Goal: Information Seeking & Learning: Learn about a topic

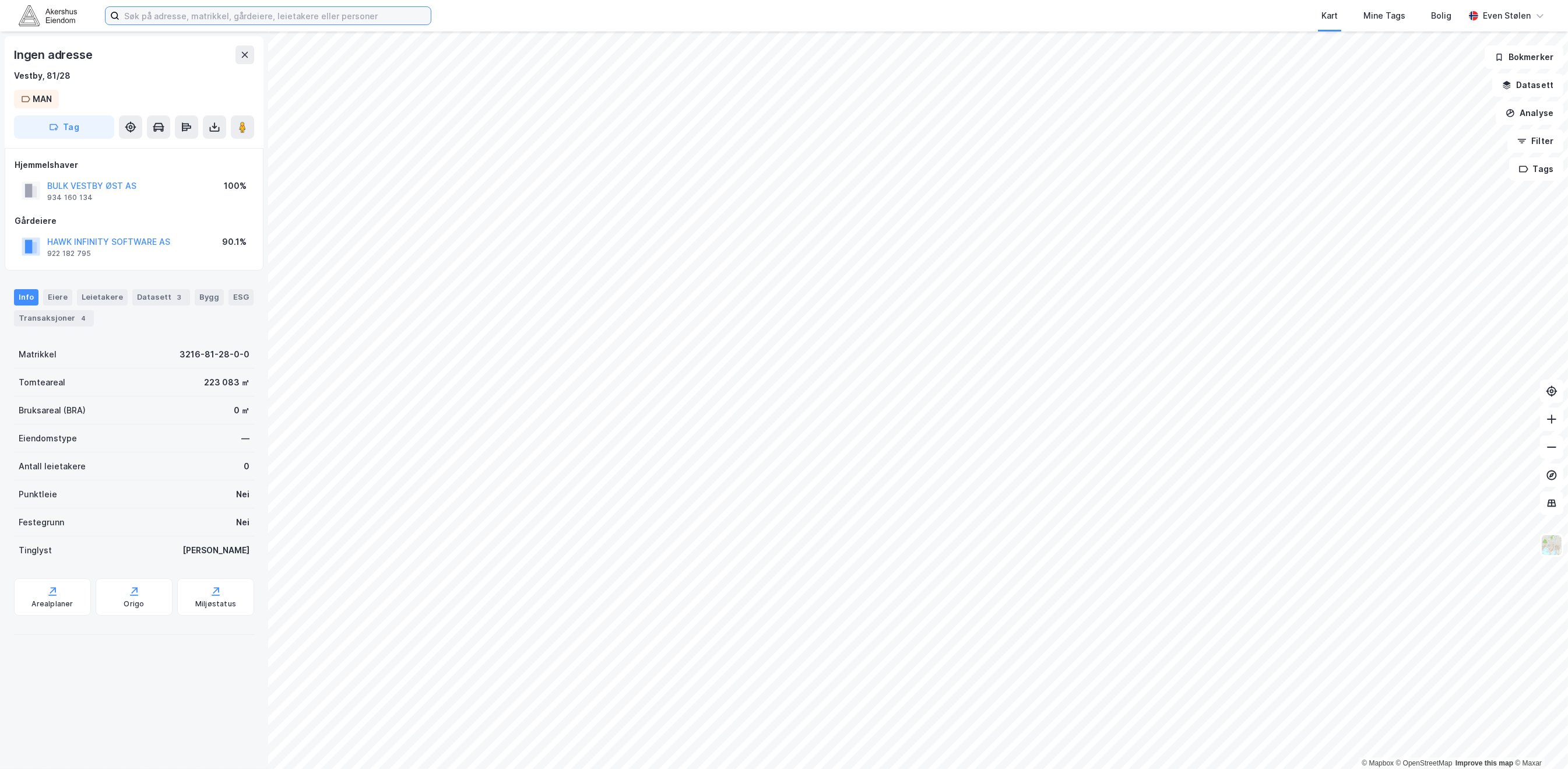
click at [272, 18] on input at bounding box center [275, 15] width 311 height 17
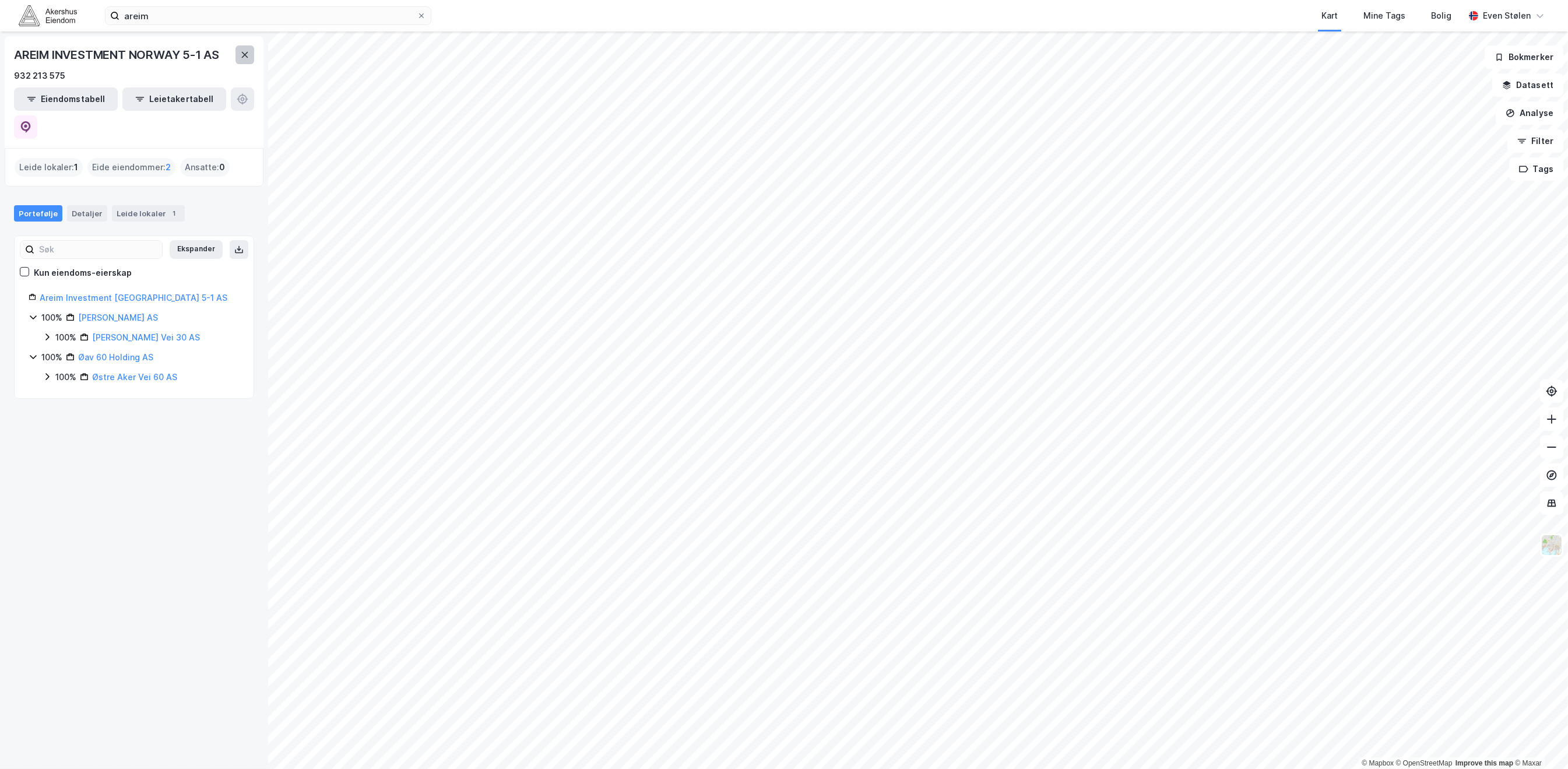
click at [243, 50] on icon at bounding box center [244, 55] width 9 height 9
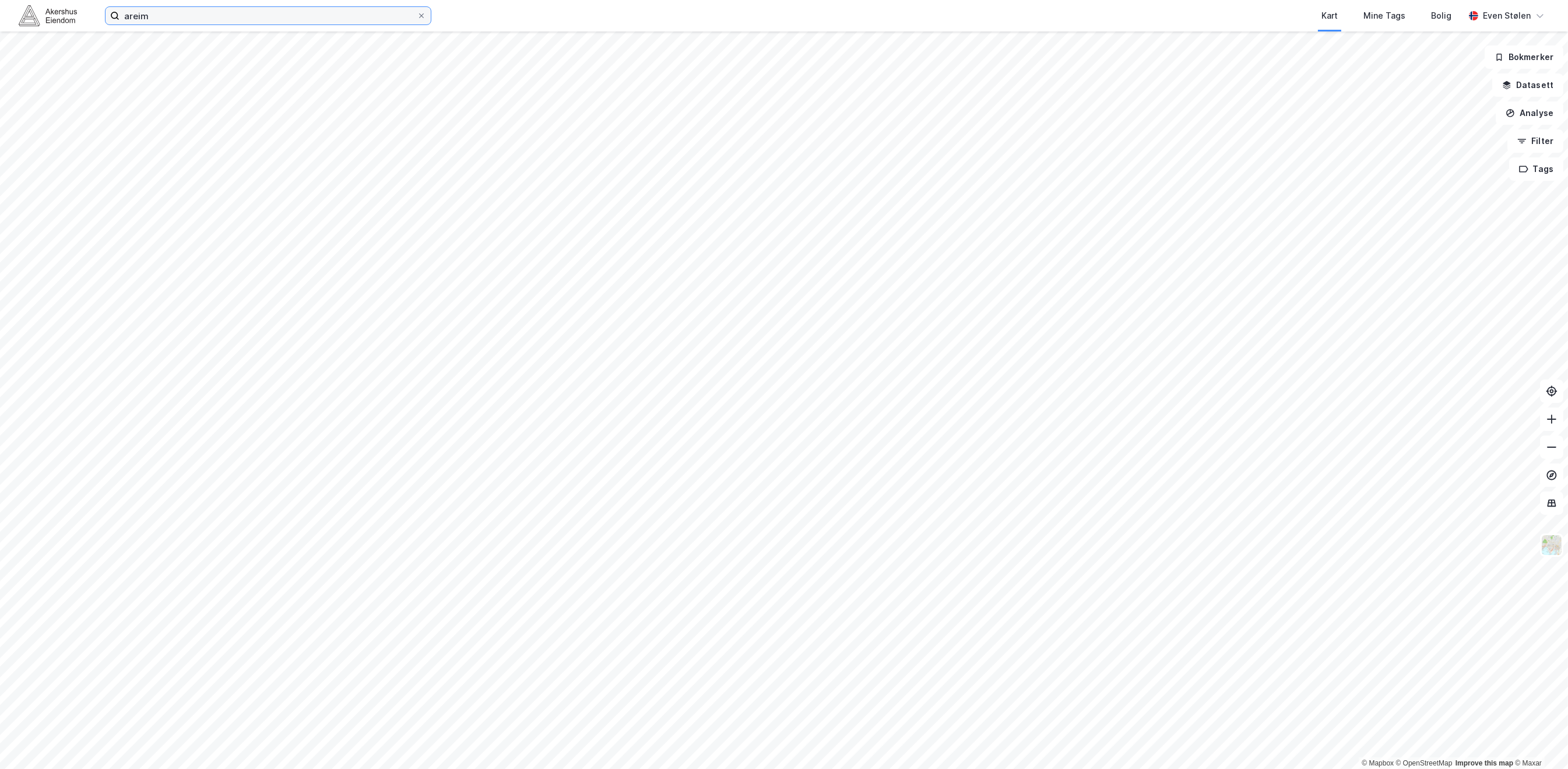
click at [246, 23] on input "areim" at bounding box center [268, 15] width 297 height 17
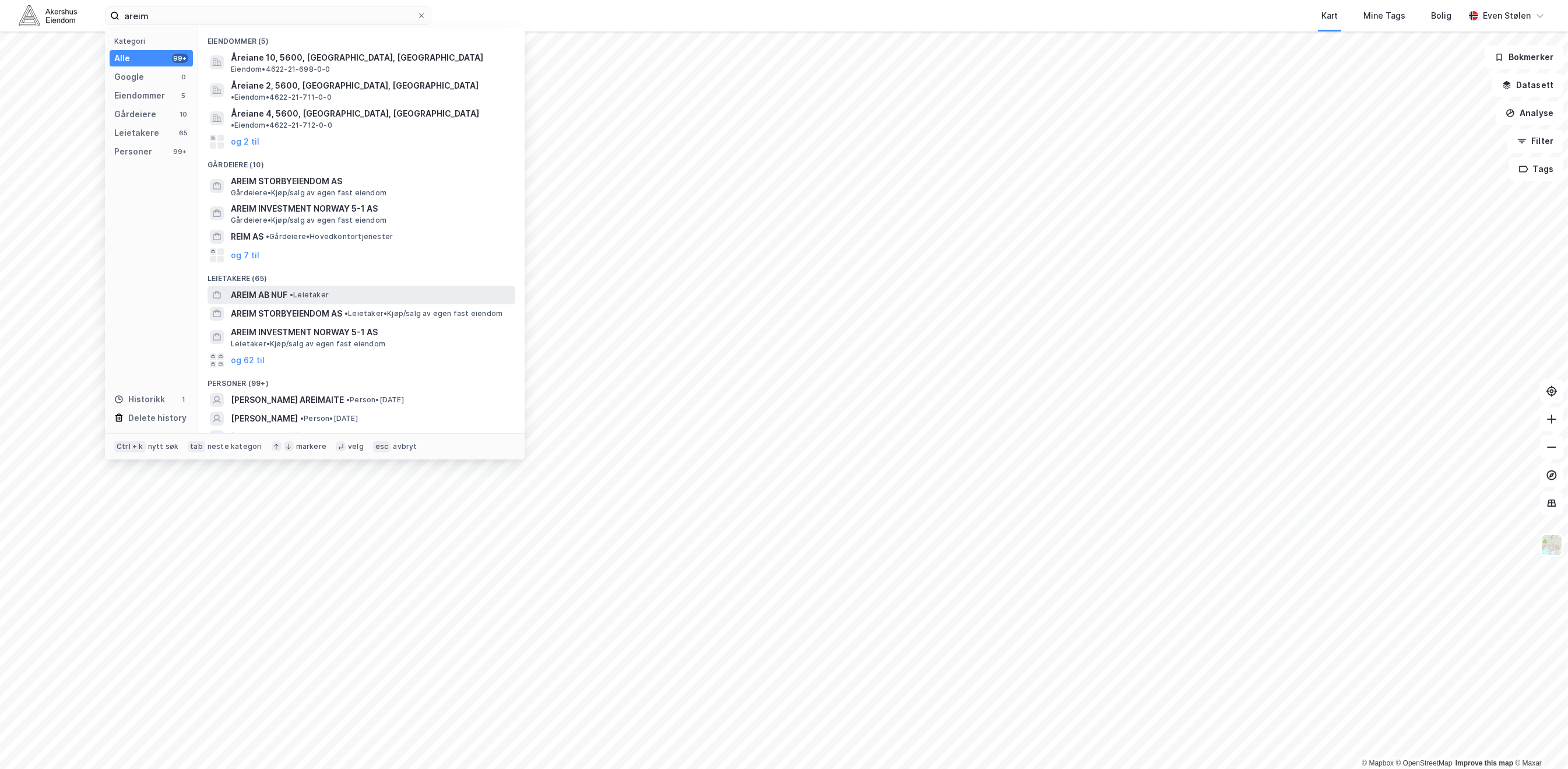
click at [264, 288] on span "AREIM AB NUF" at bounding box center [259, 295] width 57 height 14
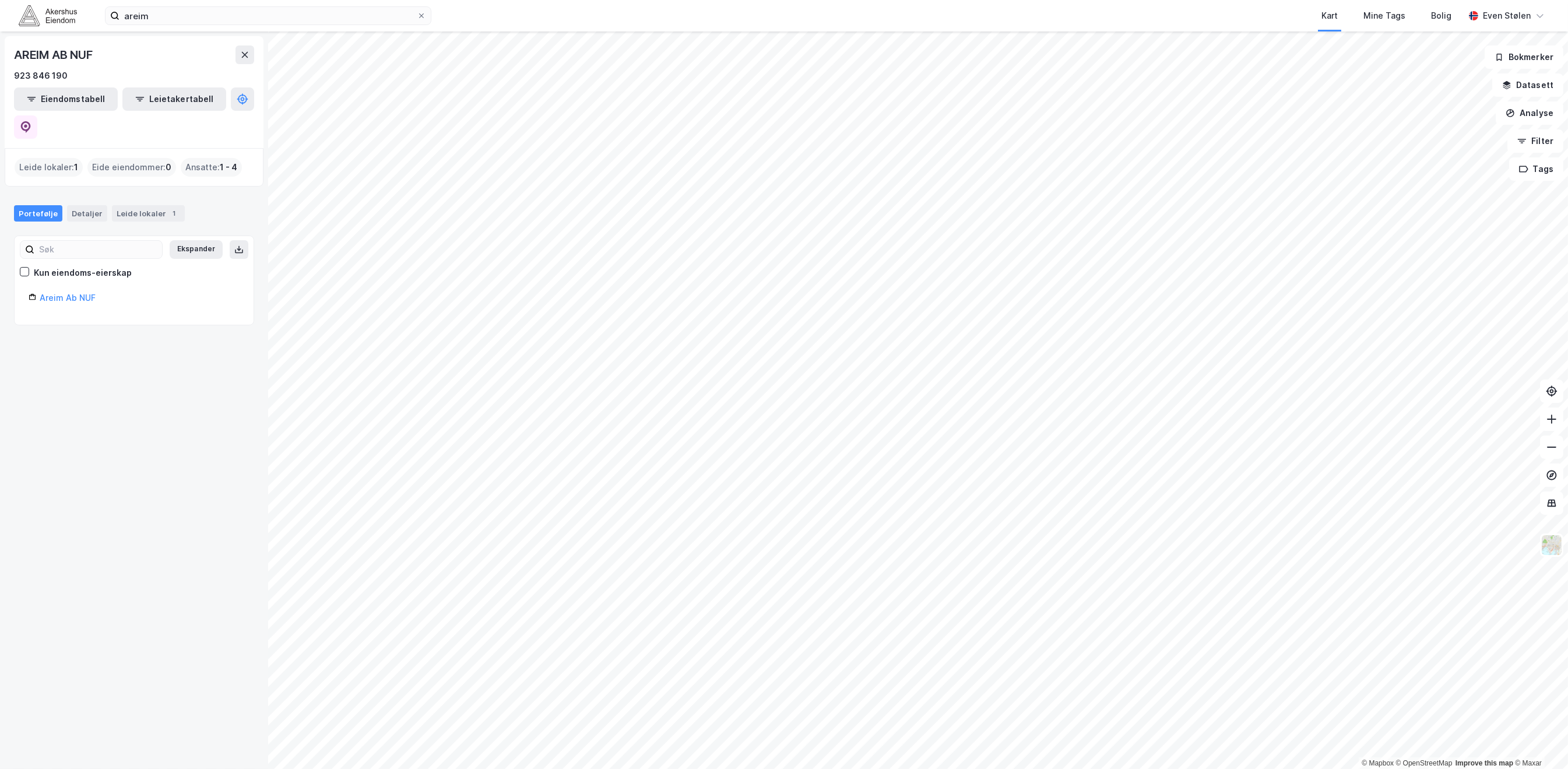
click at [51, 9] on img at bounding box center [48, 15] width 58 height 20
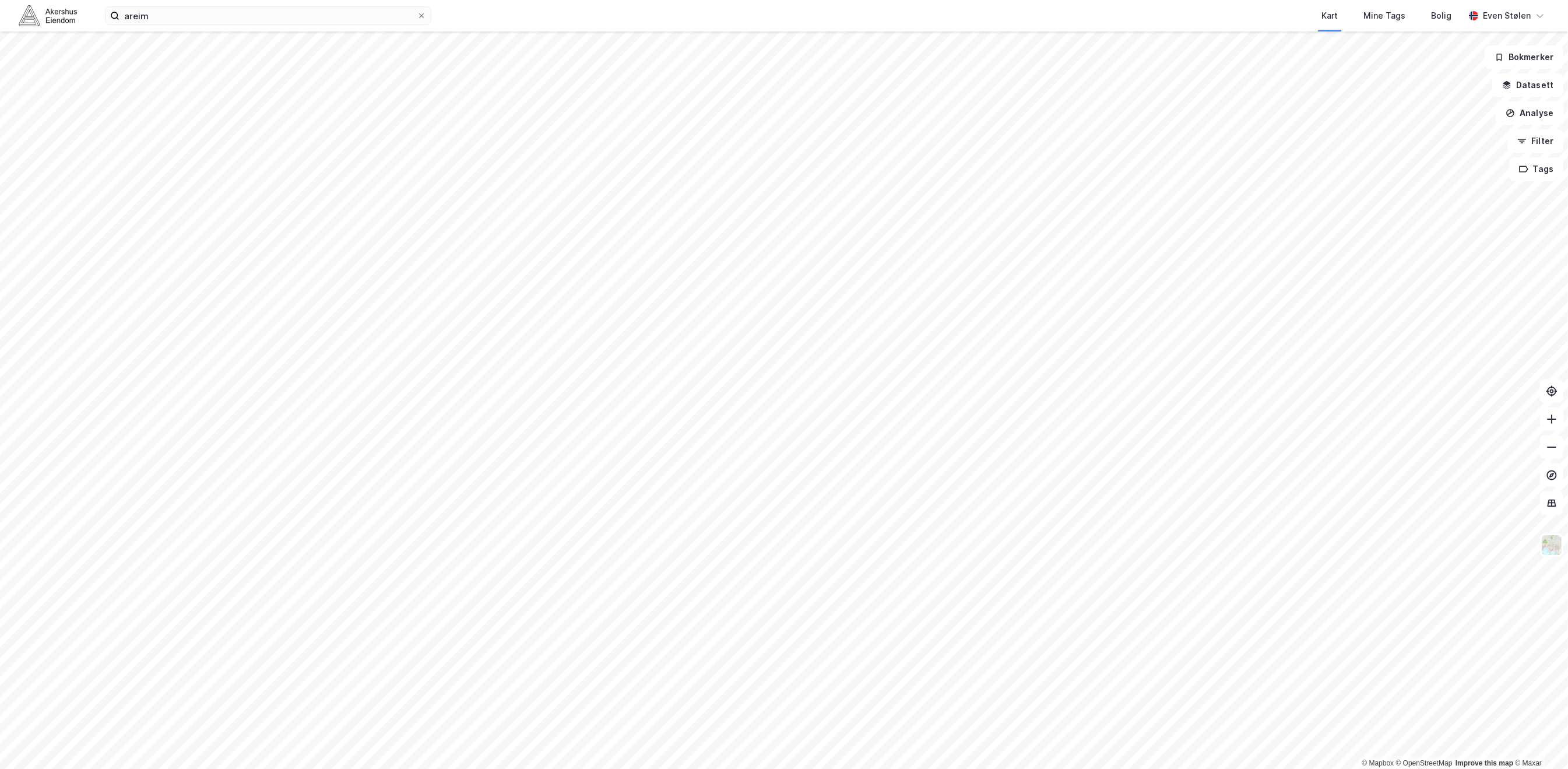
click at [58, 8] on img at bounding box center [48, 15] width 58 height 20
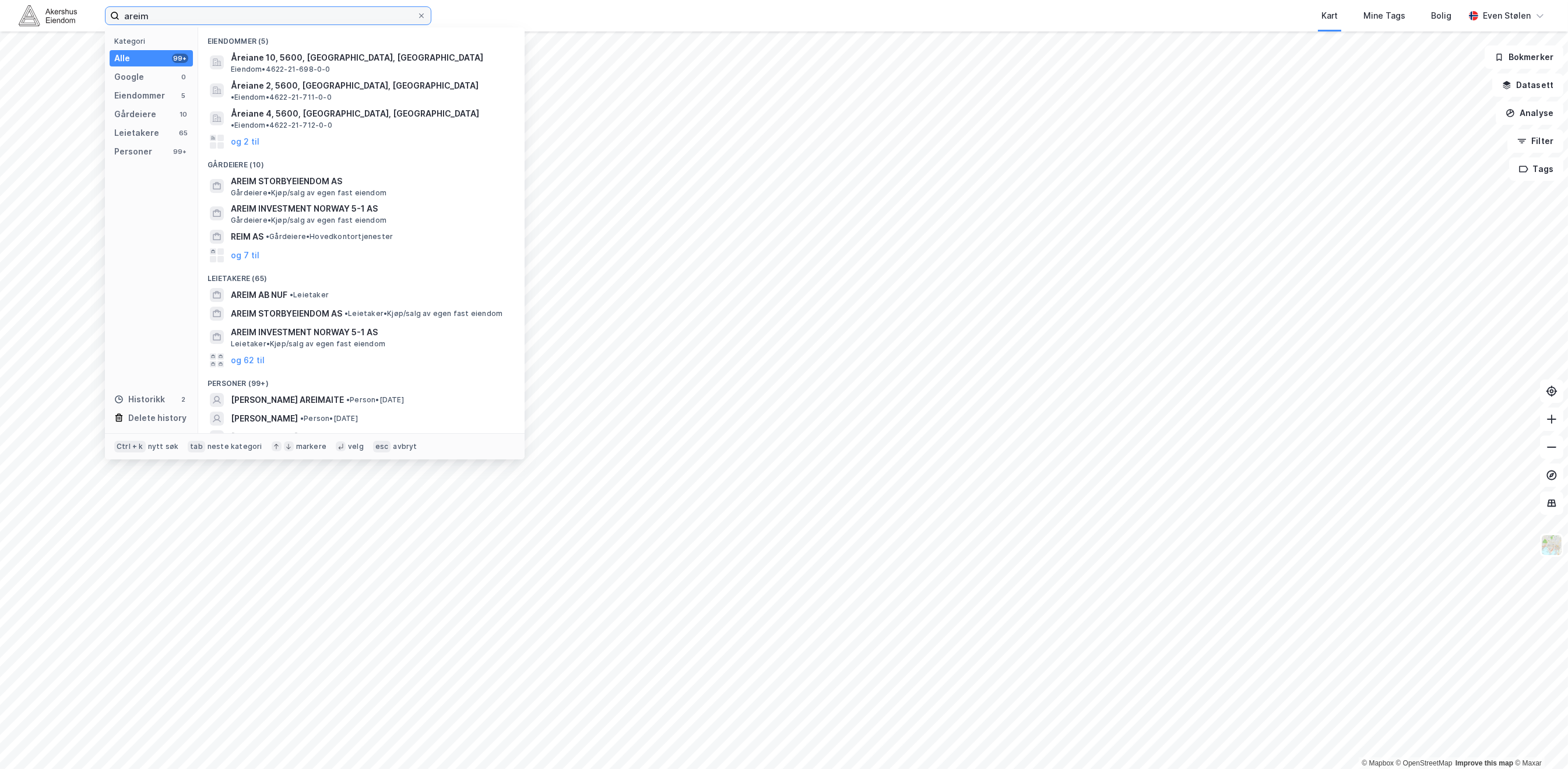
click at [181, 12] on input "areim" at bounding box center [268, 15] width 297 height 17
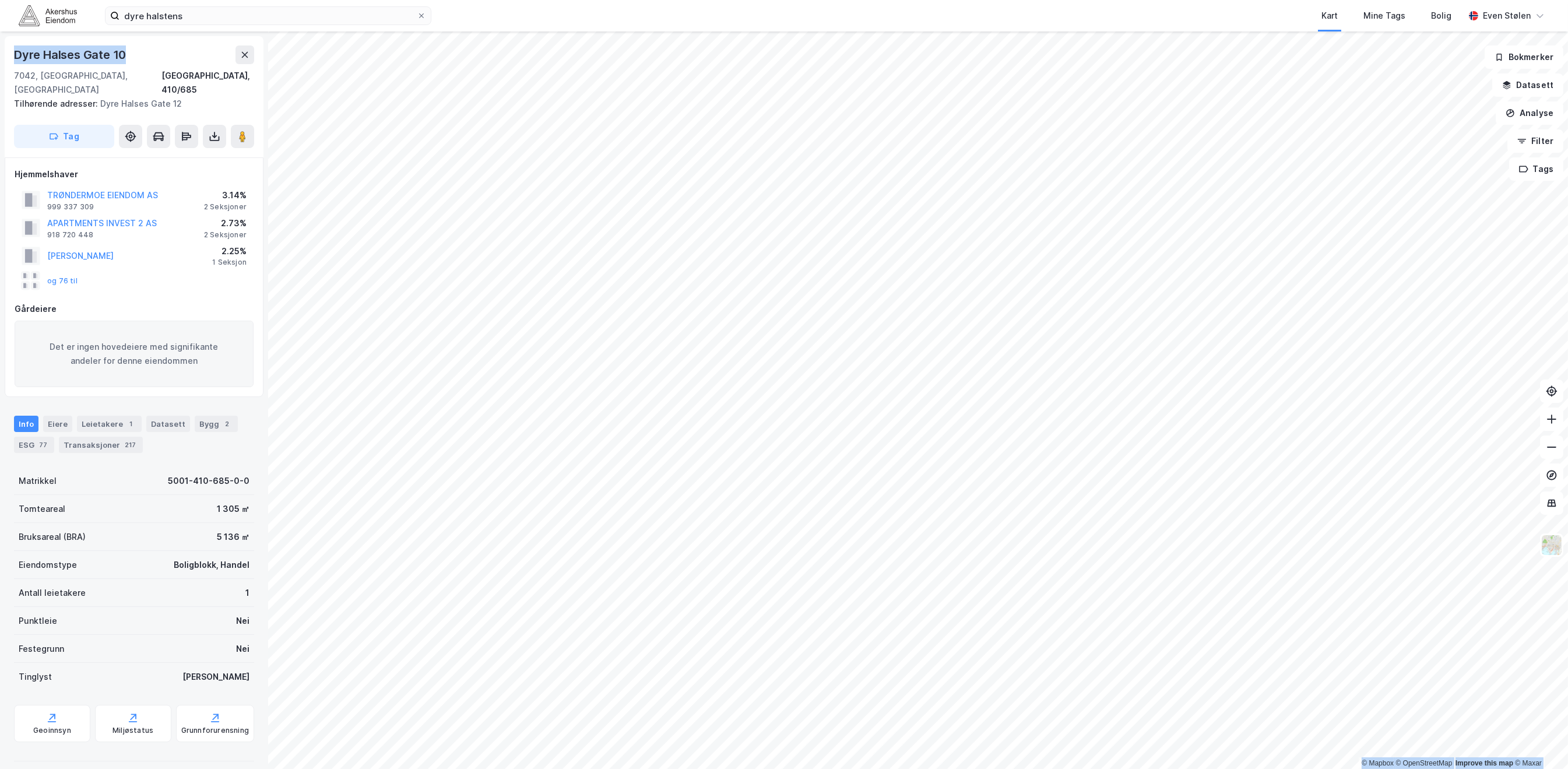
drag, startPoint x: 125, startPoint y: 52, endPoint x: -27, endPoint y: 50, distance: 152.0
click at [0, 50] on html "dyre halstens Kart Mine Tags Bolig [PERSON_NAME] © Mapbox © OpenStreetMap Impro…" at bounding box center [784, 384] width 1568 height 769
copy div "© Mapbox © OpenStreetMap Improve this map © Maxar Dyre Halses Gate 10"
click at [313, 16] on input "dyre halstens" at bounding box center [268, 15] width 297 height 17
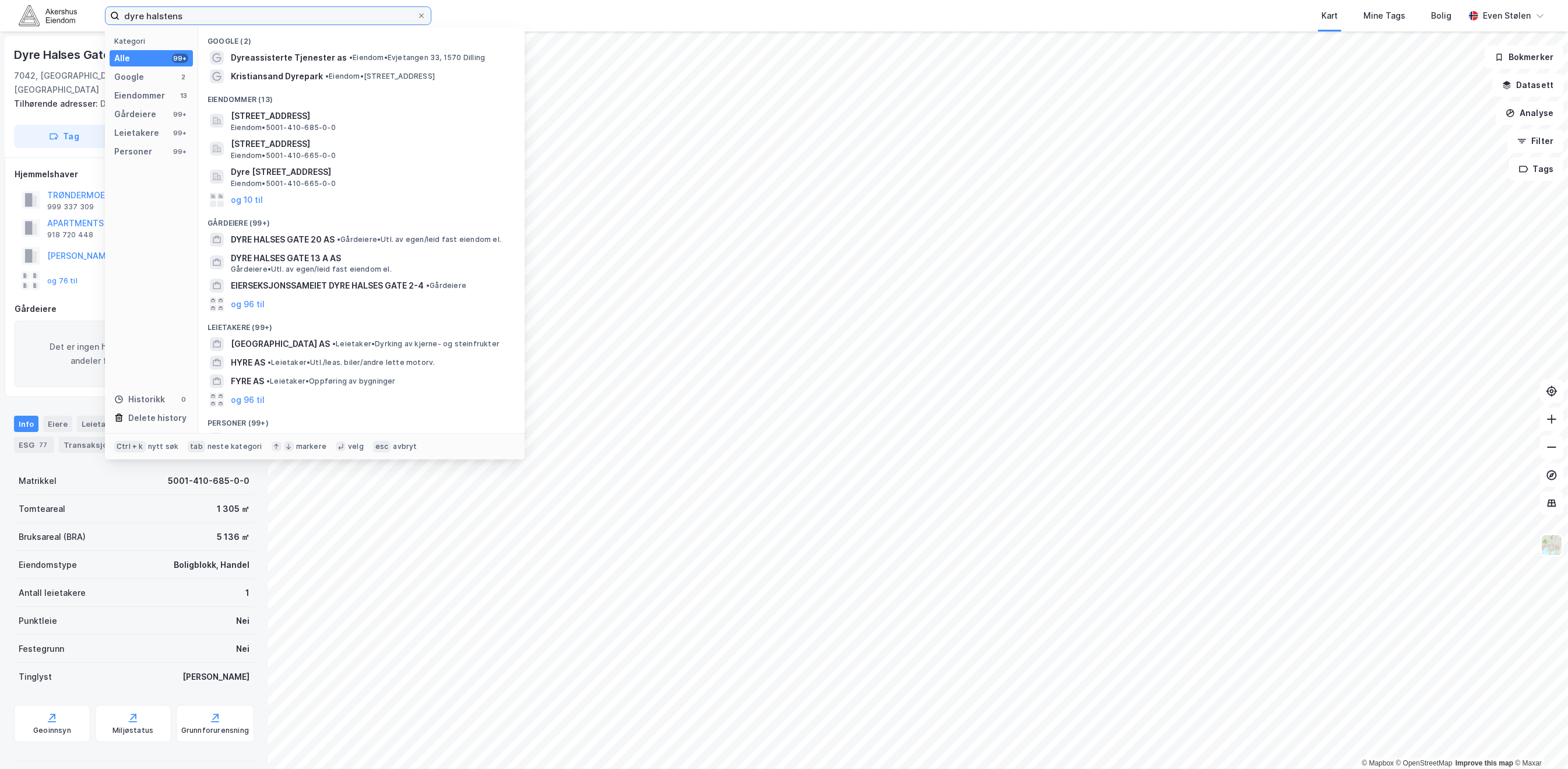
click at [313, 16] on input "dyre halstens" at bounding box center [268, 15] width 297 height 17
click at [314, 16] on input "dyre halstens" at bounding box center [268, 15] width 297 height 17
paste input "© Mapbox © OpenStreetMap Improve this map © Maxar Dyre Halses Gate 10"
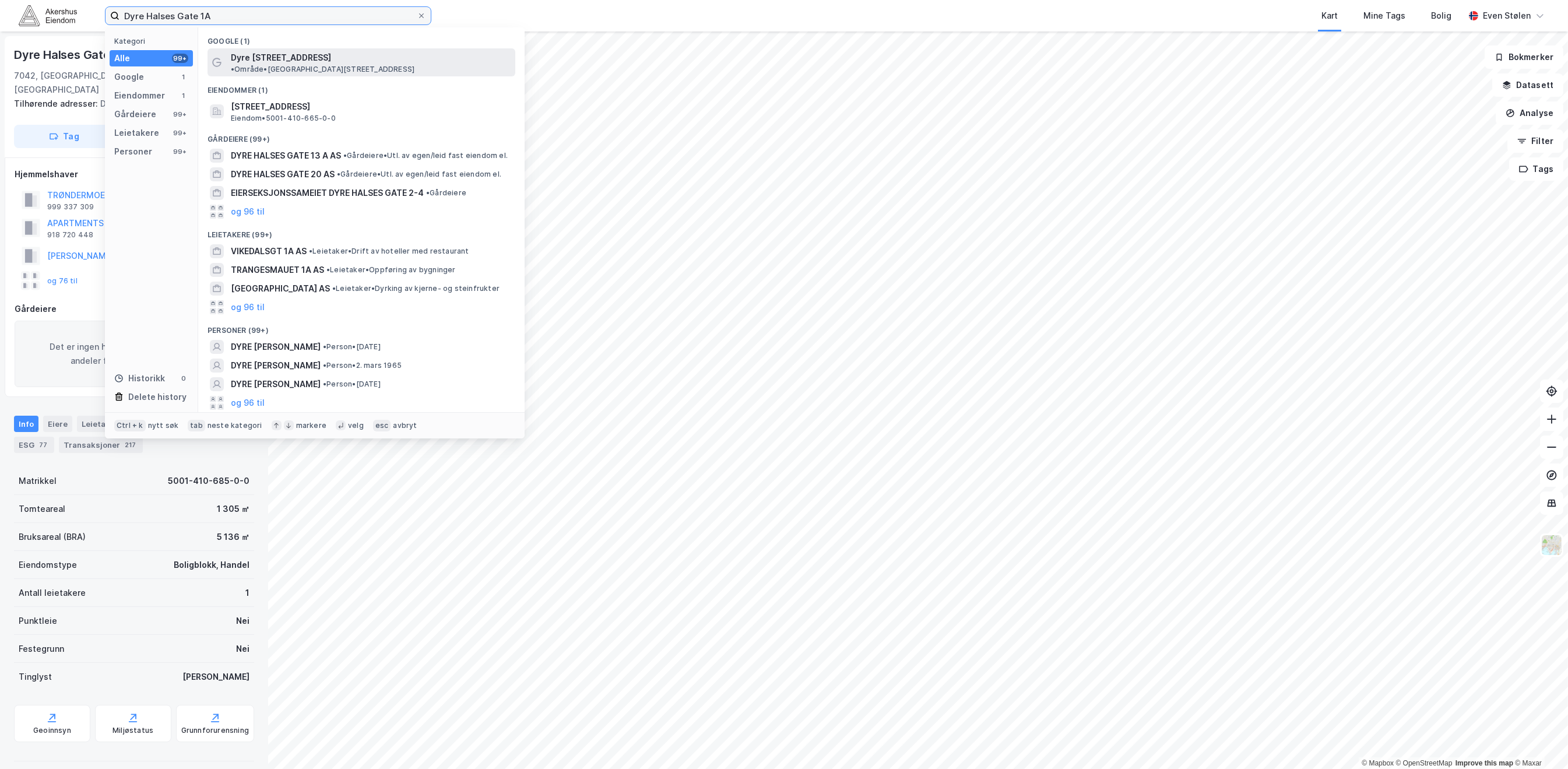
type input "Dyre Halses Gate 1A"
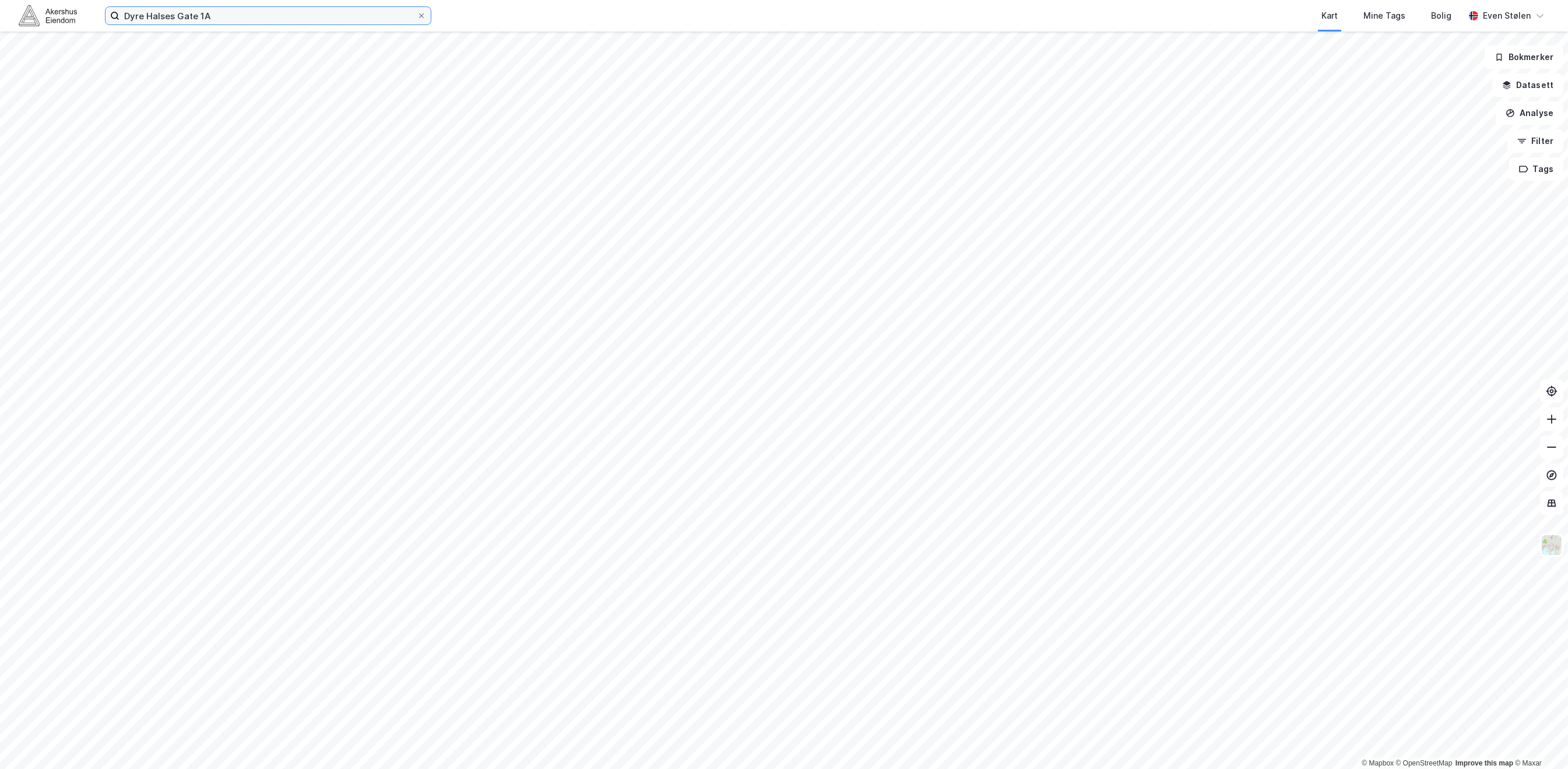
click at [314, 16] on input "Dyre Halses Gate 1A" at bounding box center [268, 15] width 297 height 17
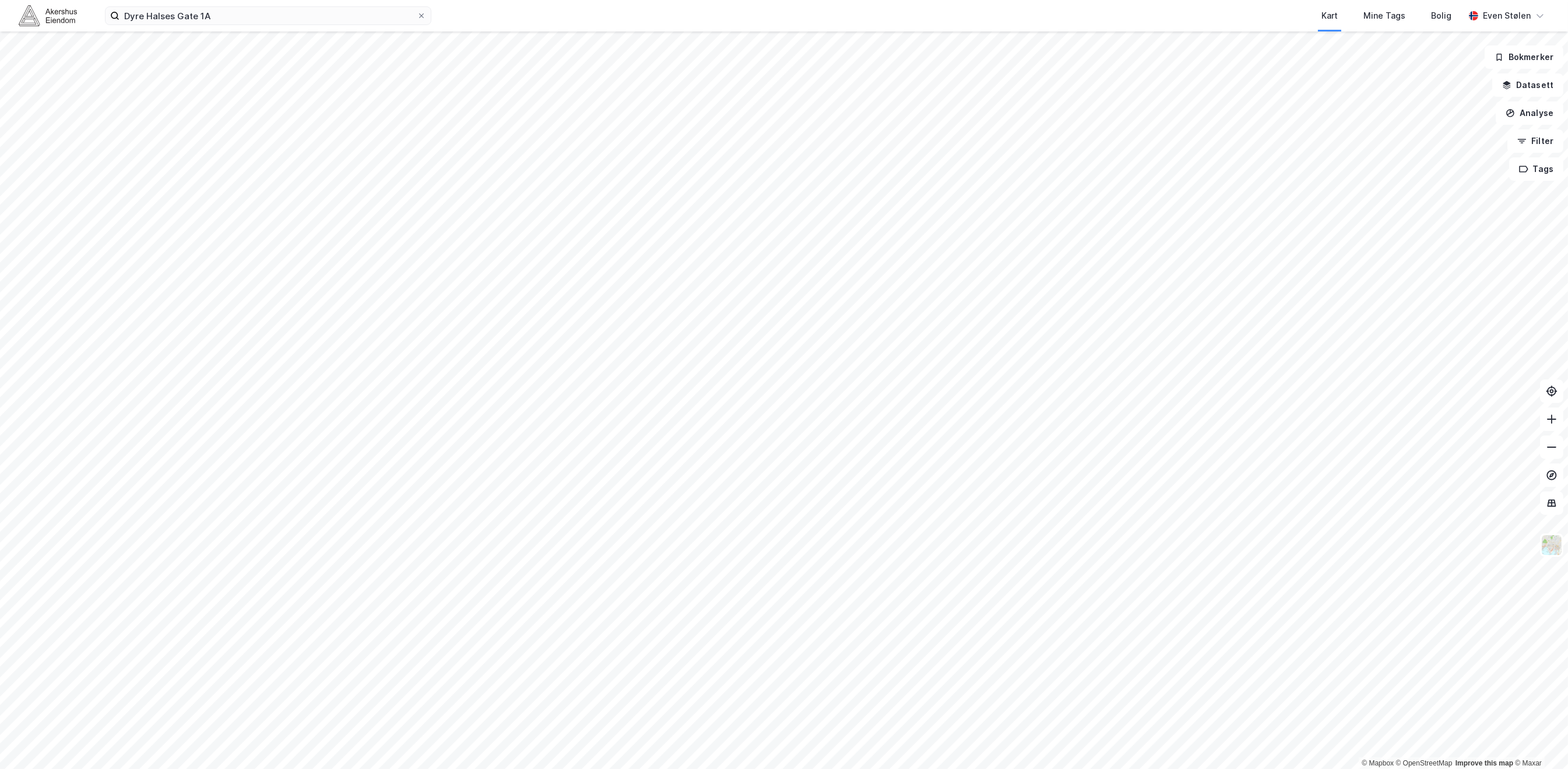
click at [48, 16] on img at bounding box center [48, 15] width 58 height 20
click at [51, 17] on img at bounding box center [48, 15] width 58 height 20
click at [280, 21] on input at bounding box center [275, 15] width 311 height 17
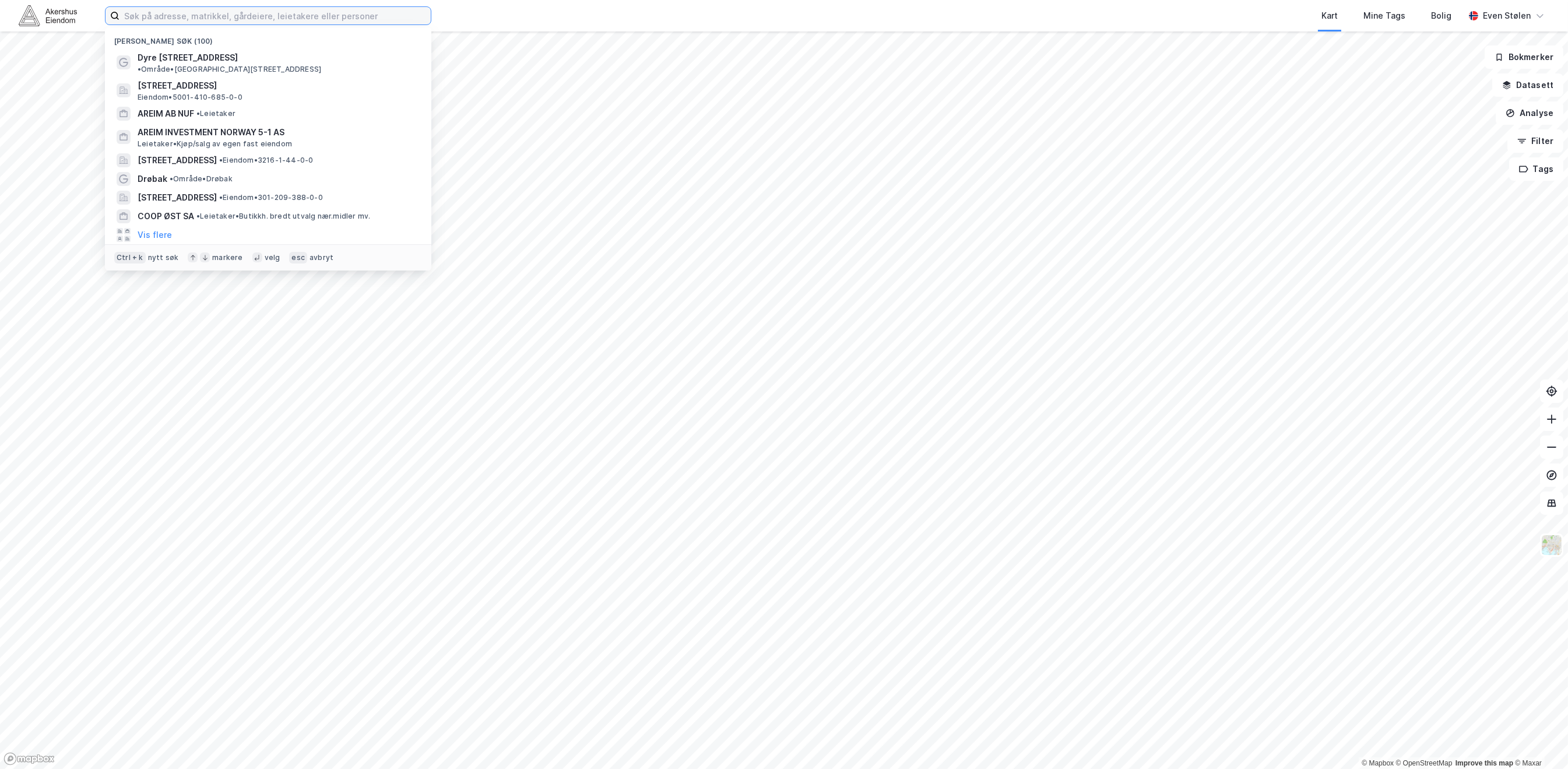
paste input "Dyre Halses Gate 1A"
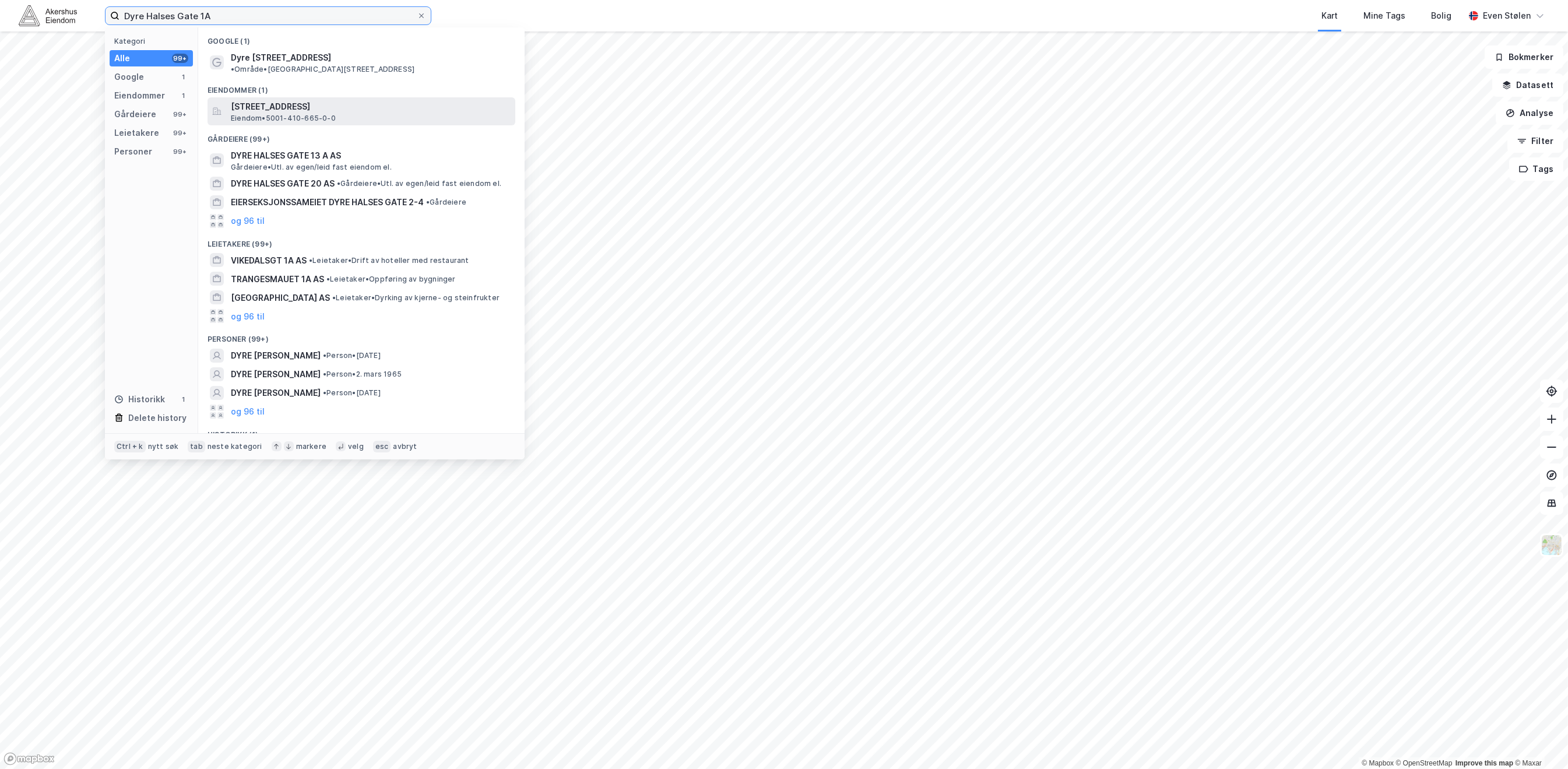
type input "Dyre Halses Gate 1A"
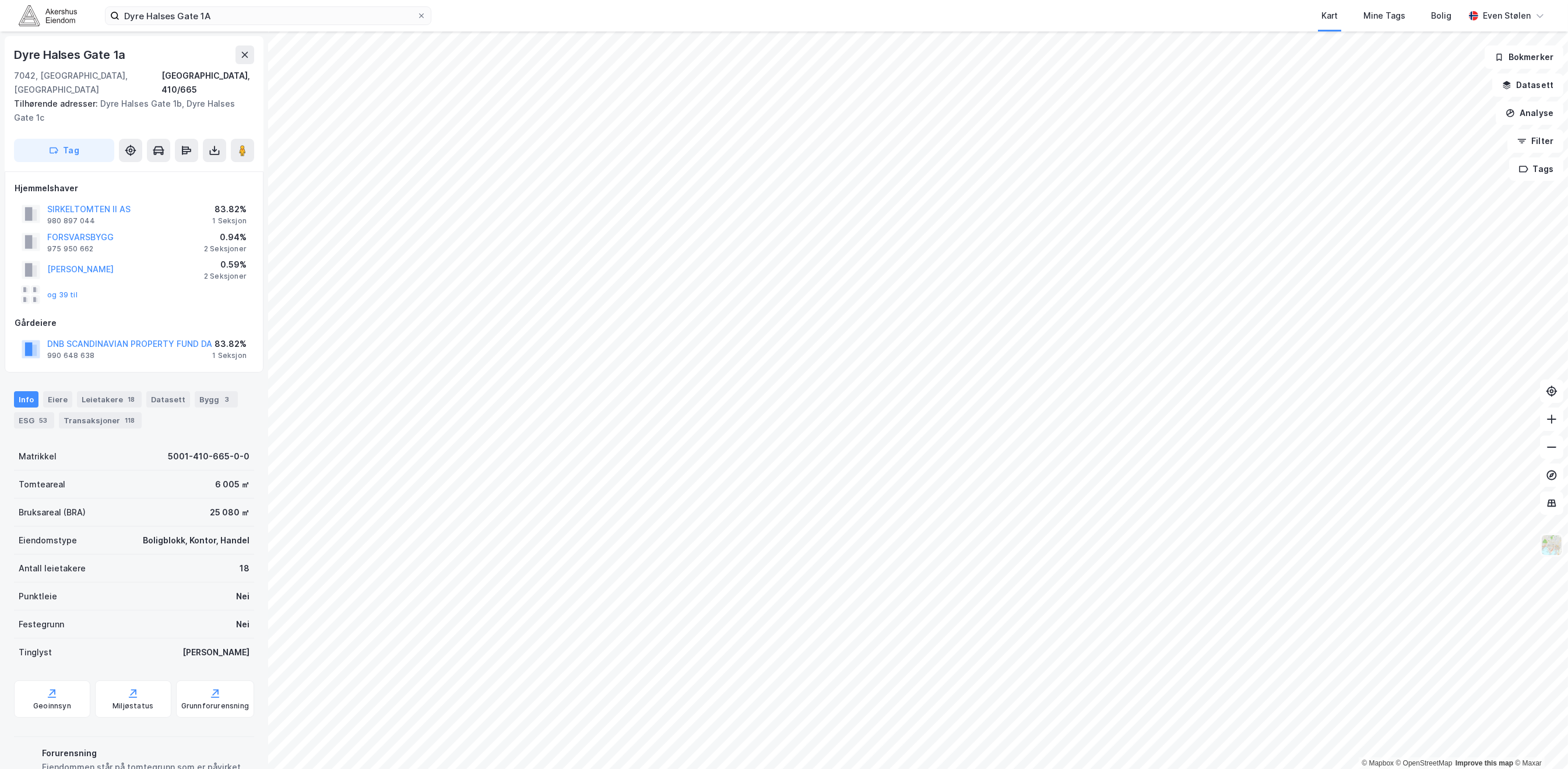
click at [1544, 545] on img at bounding box center [1551, 545] width 22 height 22
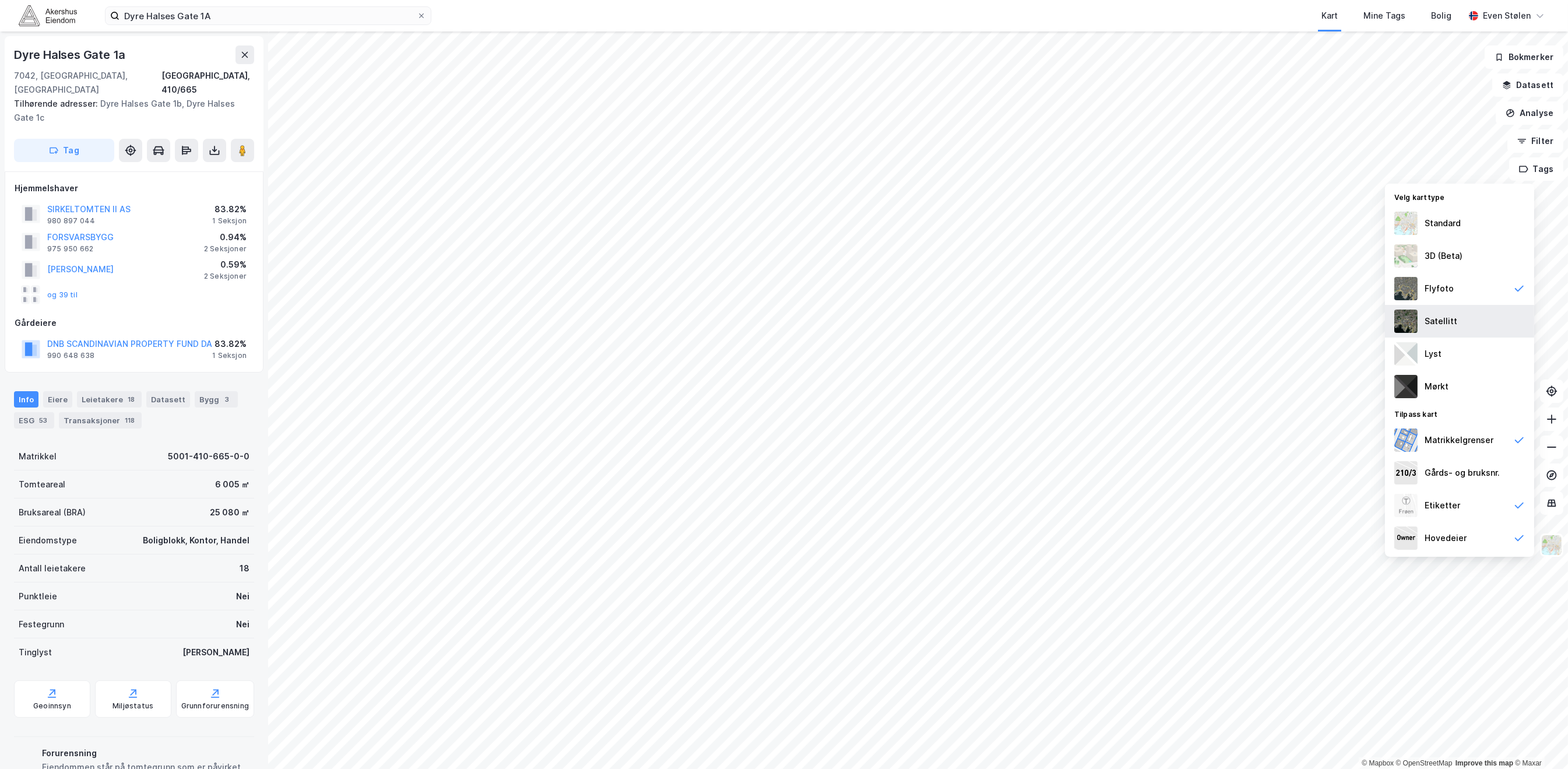
click at [1455, 322] on div "Satellitt" at bounding box center [1459, 321] width 149 height 33
